Goal: Check status: Check status

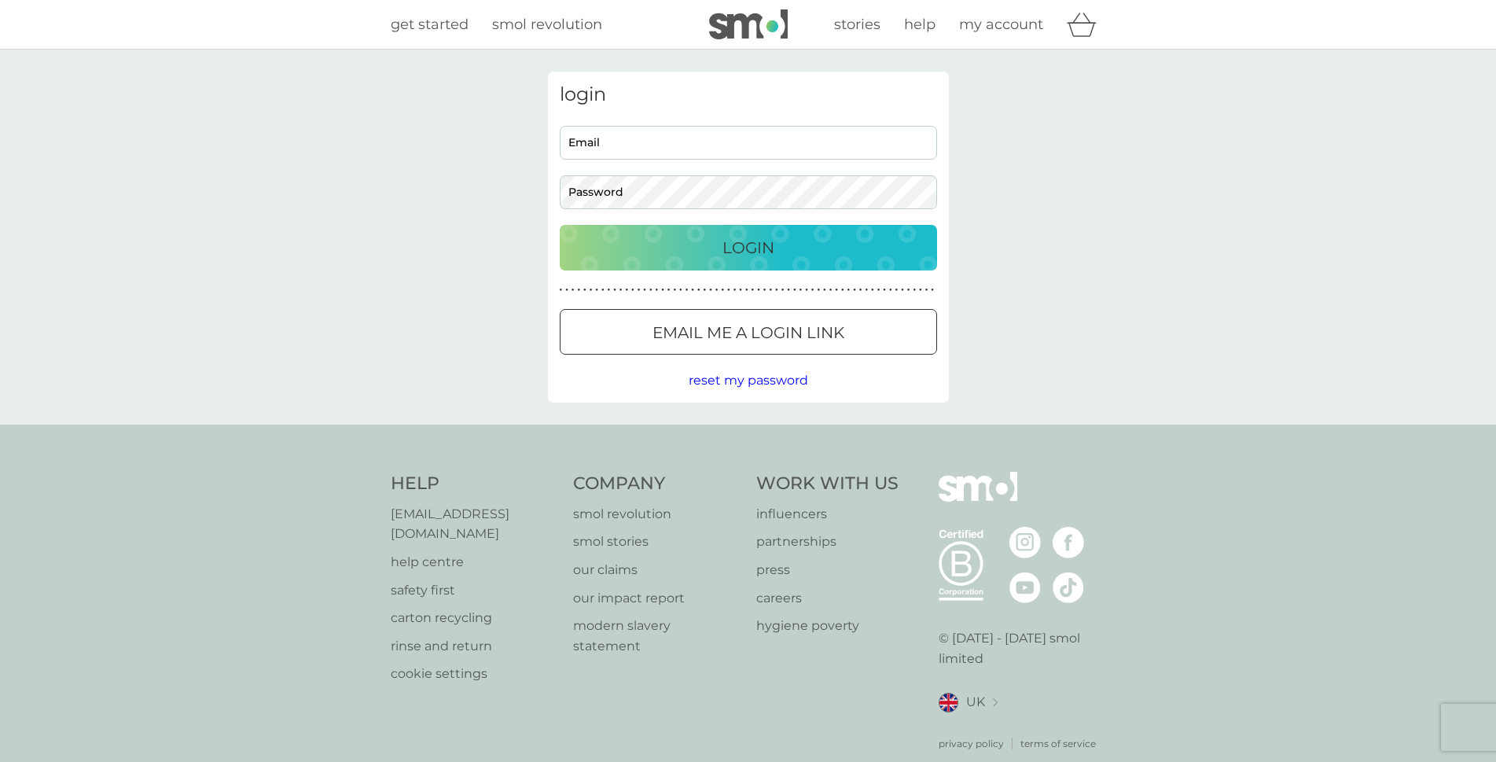
type input "glynisspencer55@gmail.com"
click at [806, 256] on div "Login" at bounding box center [749, 247] width 346 height 25
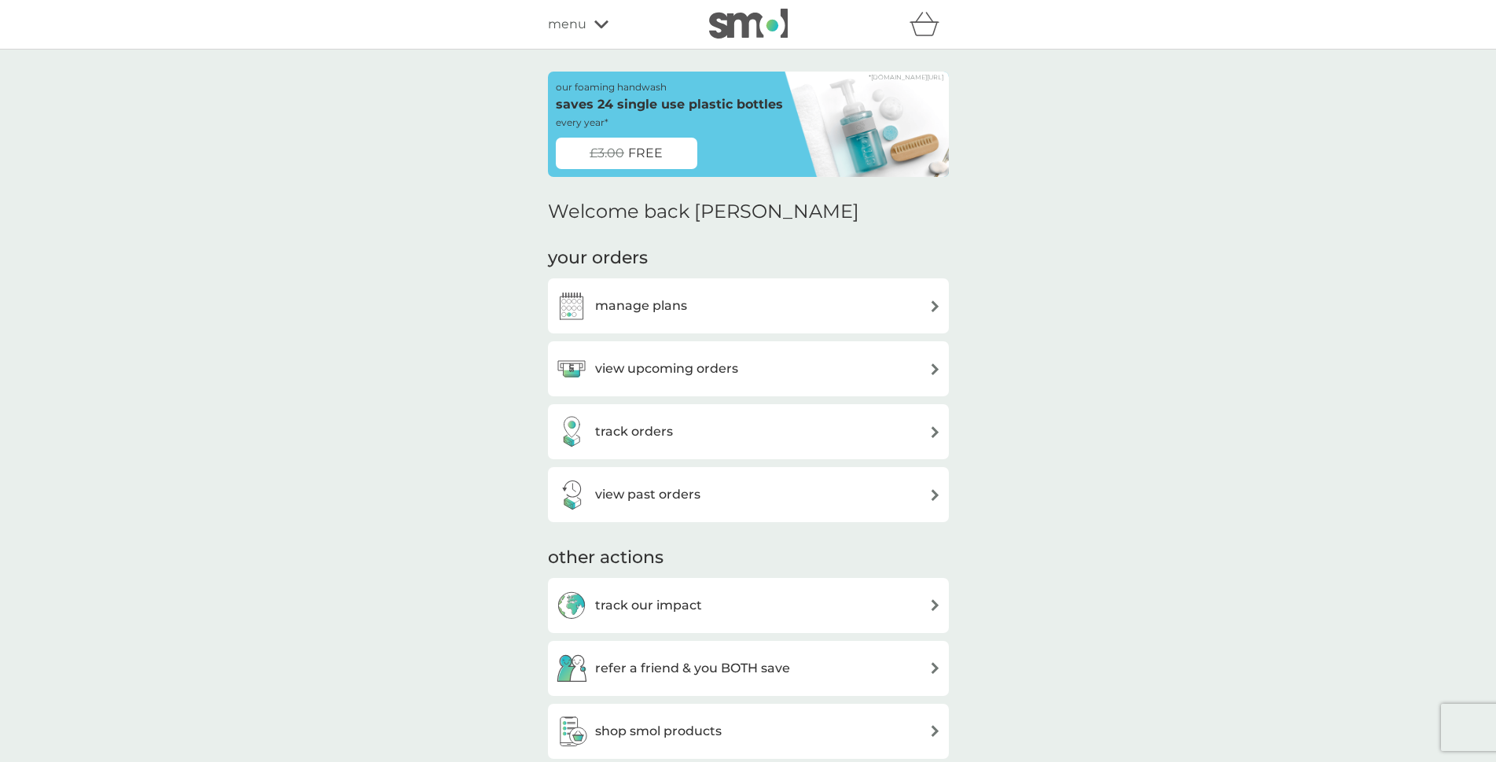
click at [862, 366] on div "view upcoming orders" at bounding box center [748, 368] width 385 height 31
click at [795, 372] on div "view upcoming orders" at bounding box center [748, 368] width 385 height 31
click at [655, 371] on h3 "view upcoming orders" at bounding box center [666, 369] width 143 height 20
click at [933, 371] on img at bounding box center [935, 369] width 12 height 12
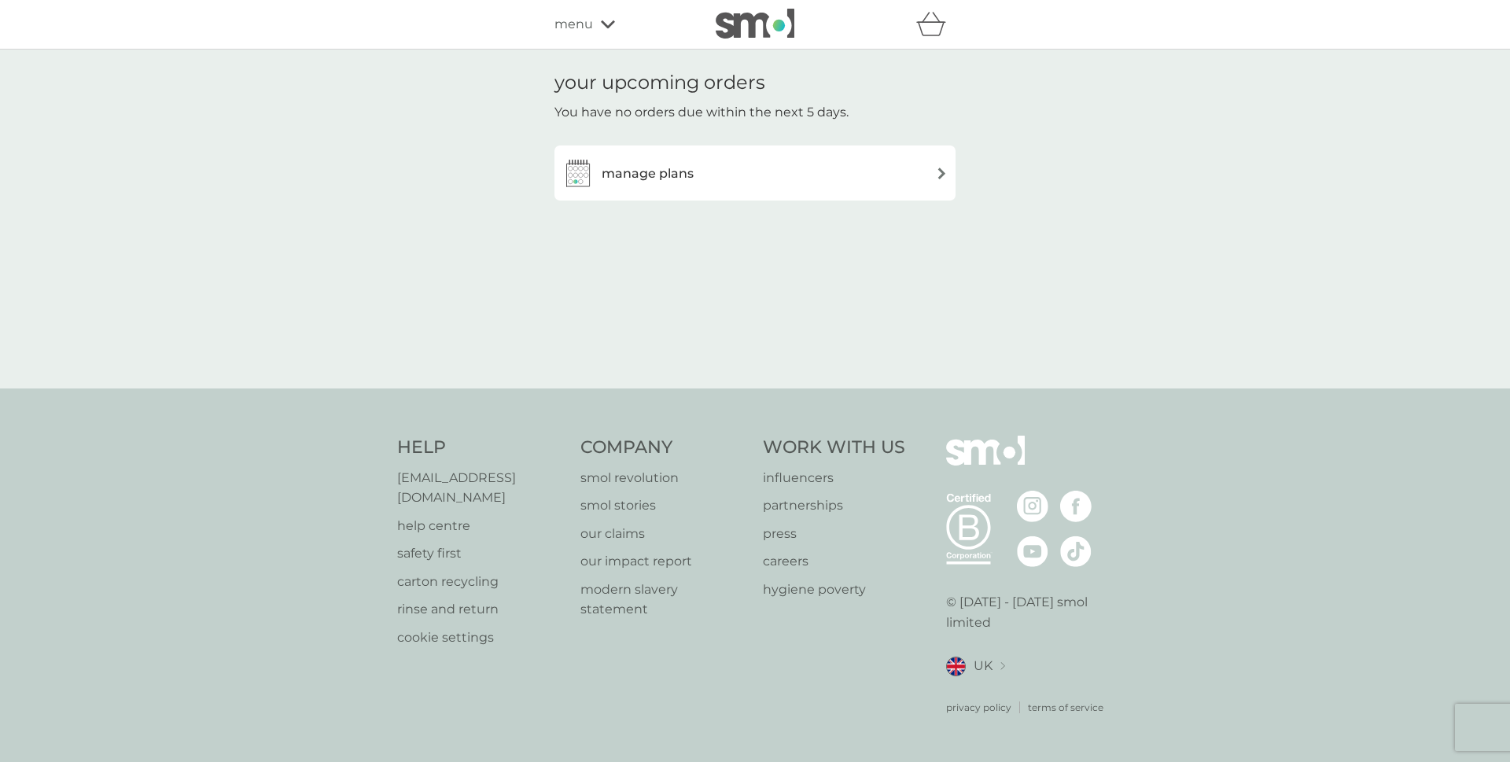
click at [938, 171] on img at bounding box center [942, 173] width 12 height 12
